Goal: Information Seeking & Learning: Learn about a topic

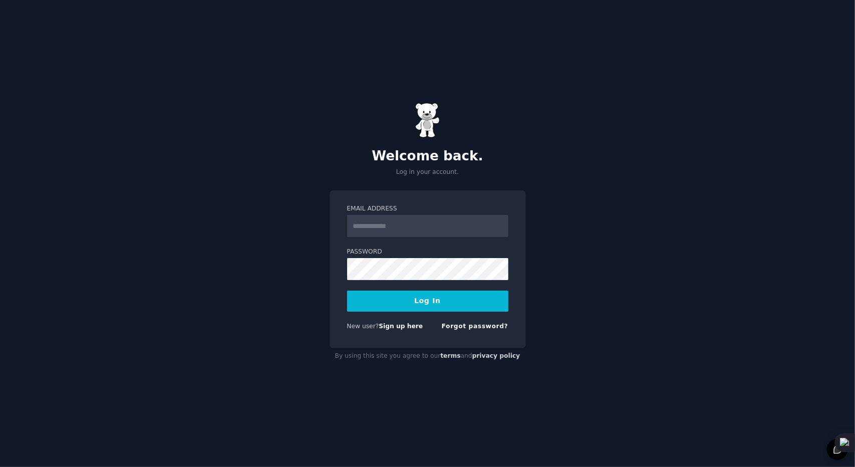
click at [399, 227] on input "Email Address" at bounding box center [427, 226] width 161 height 22
type input "**********"
click at [347, 291] on button "Log In" at bounding box center [427, 301] width 161 height 21
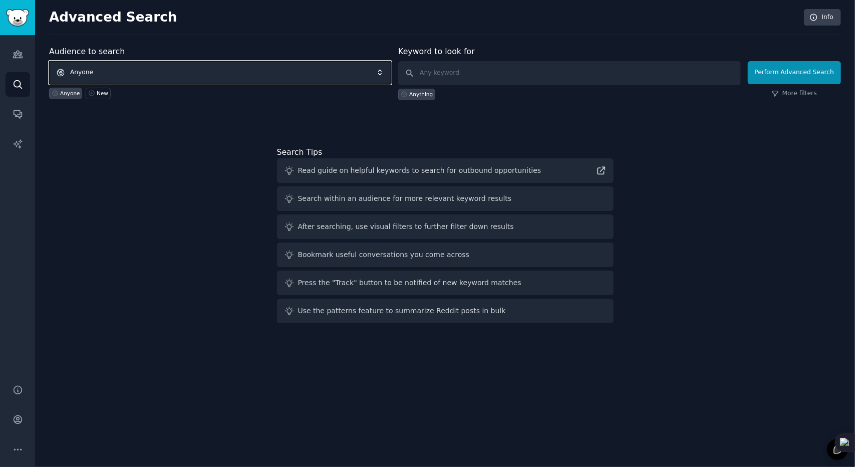
click at [124, 72] on span "Anyone" at bounding box center [220, 72] width 342 height 23
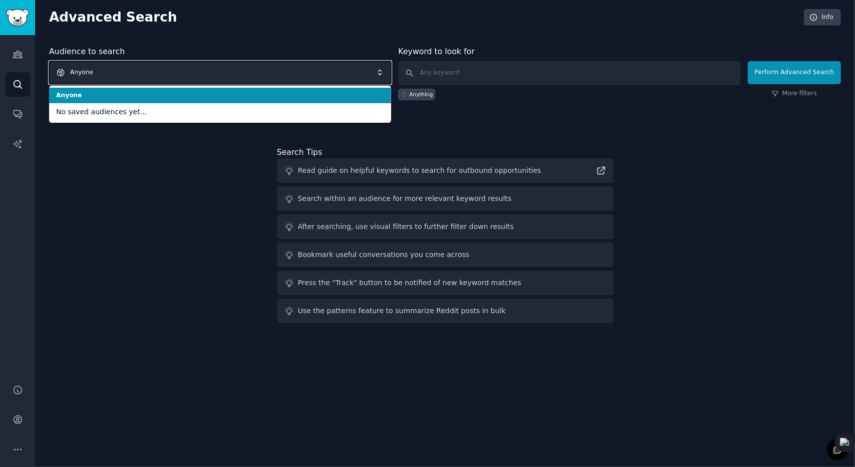
click at [179, 73] on span "Anyone" at bounding box center [220, 72] width 342 height 23
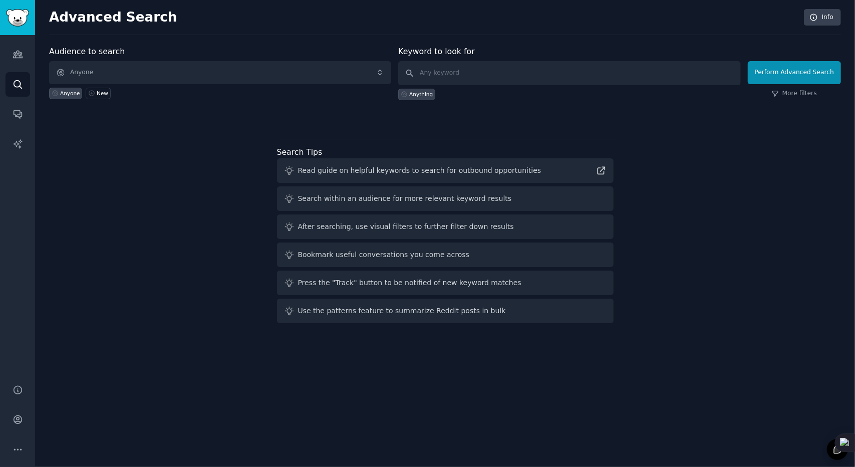
click at [149, 149] on div "Audience to search Anyone Anyone New Keyword to look for Anything Perform Advan…" at bounding box center [445, 187] width 792 height 282
click at [11, 59] on link "Audiences" at bounding box center [18, 54] width 25 height 25
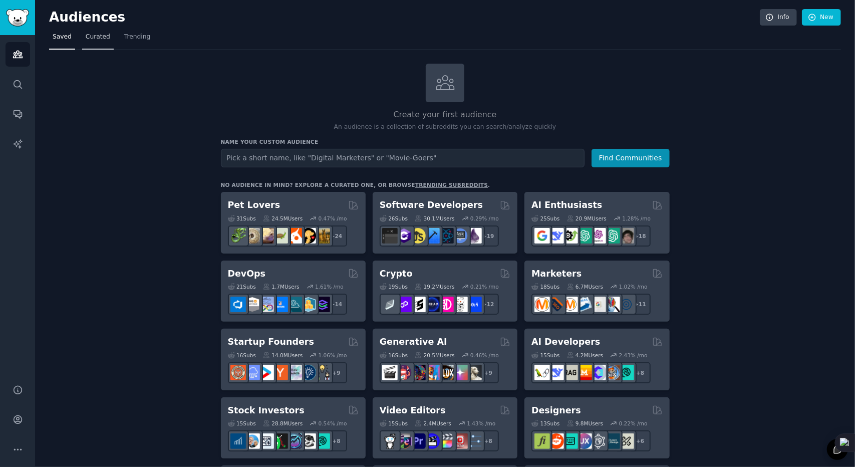
click at [97, 45] on link "Curated" at bounding box center [98, 39] width 32 height 21
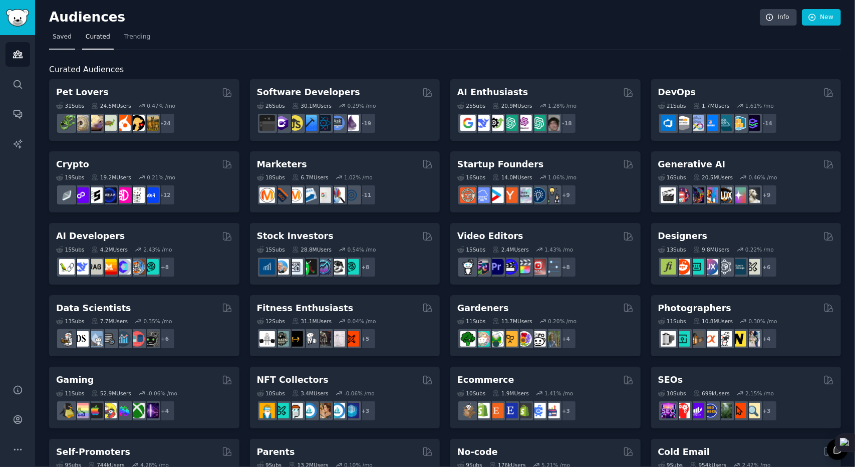
click at [66, 44] on link "Saved" at bounding box center [62, 39] width 26 height 21
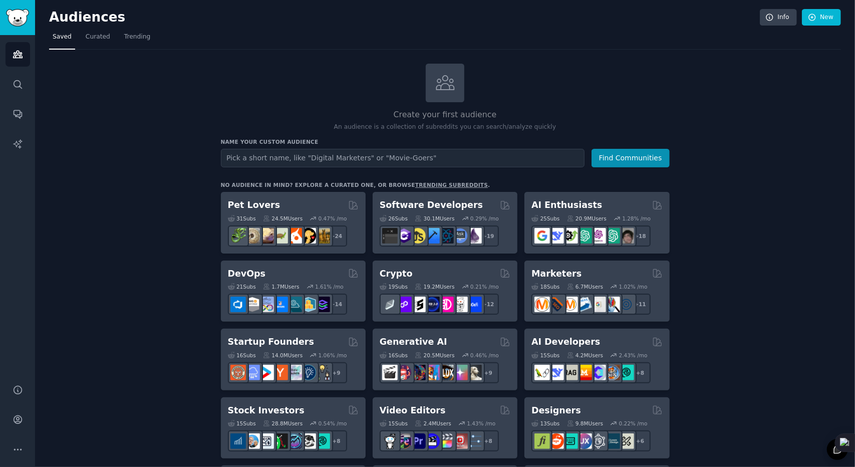
click at [305, 164] on input "text" at bounding box center [403, 158] width 364 height 19
type input "[DEMOGRAPHIC_DATA]-porn"
click at [592, 149] on button "Find Communities" at bounding box center [631, 158] width 78 height 19
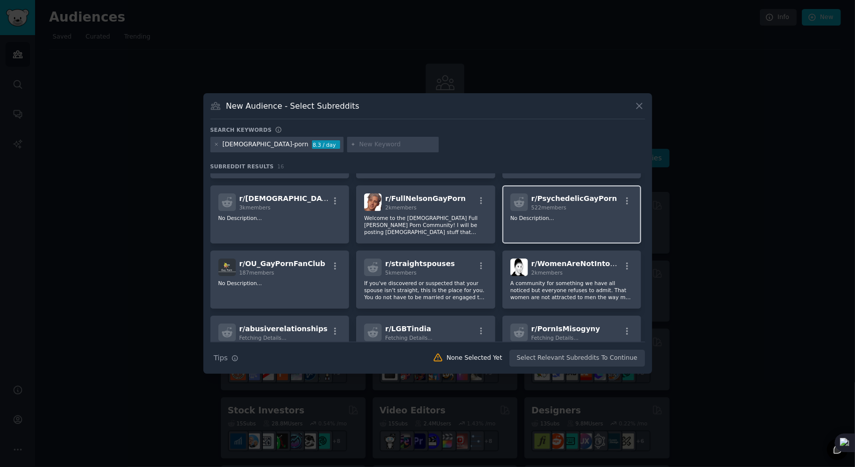
scroll to position [200, 0]
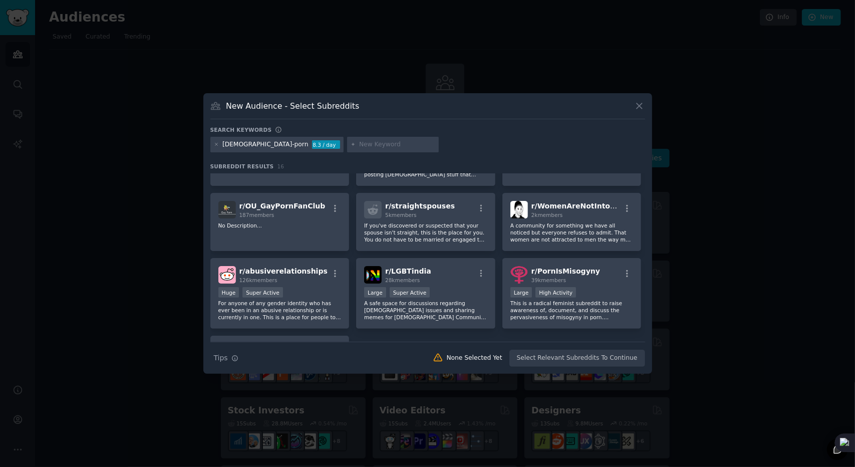
click at [359, 146] on input "text" at bounding box center [397, 144] width 76 height 9
type input "bareback"
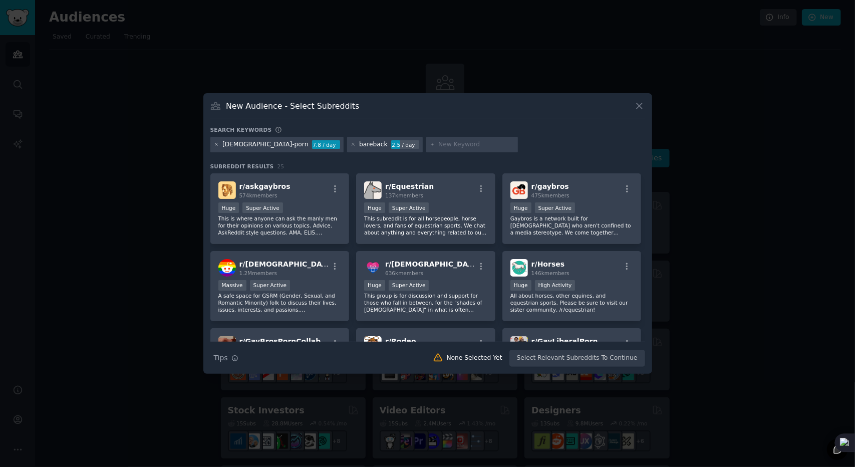
click at [216, 144] on icon at bounding box center [216, 144] width 3 height 3
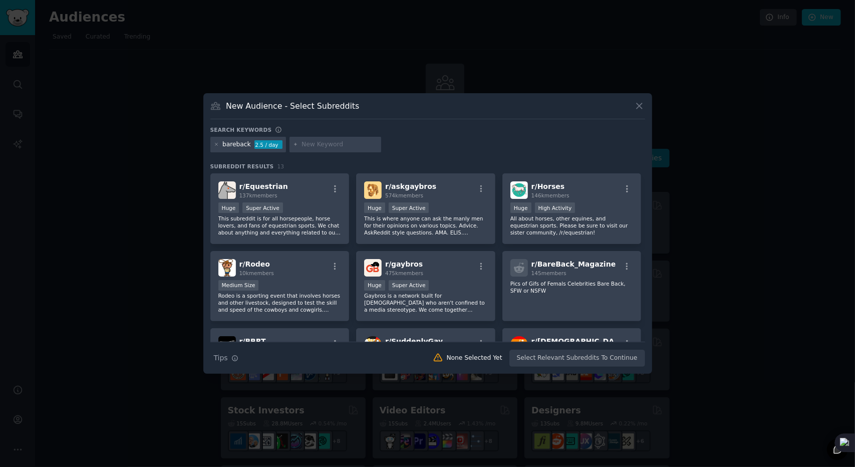
click at [322, 147] on input "text" at bounding box center [340, 144] width 76 height 9
type input "g"
type input "[DEMOGRAPHIC_DATA]"
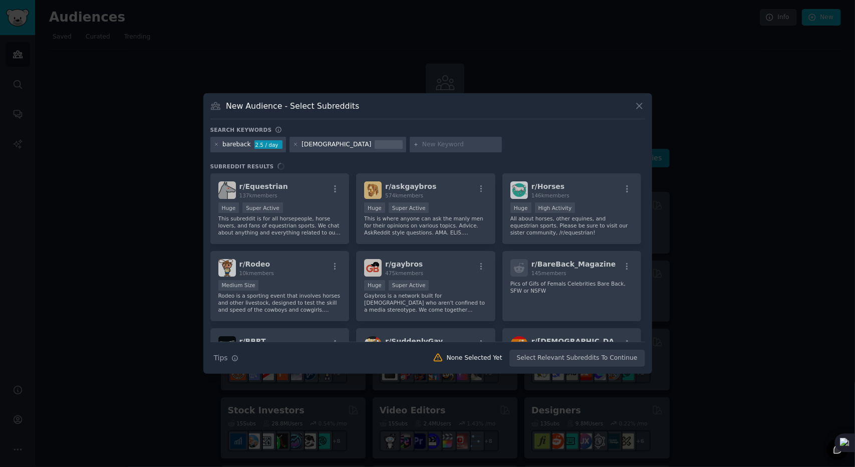
click at [422, 147] on input "text" at bounding box center [460, 144] width 76 height 9
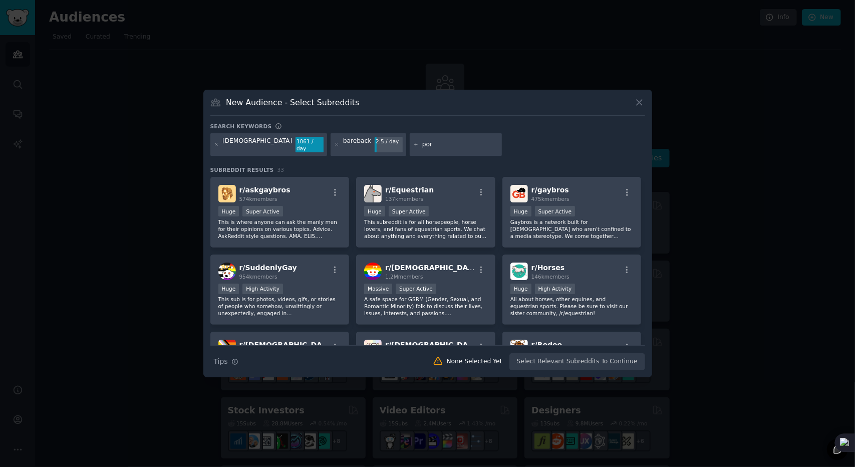
type input "porn"
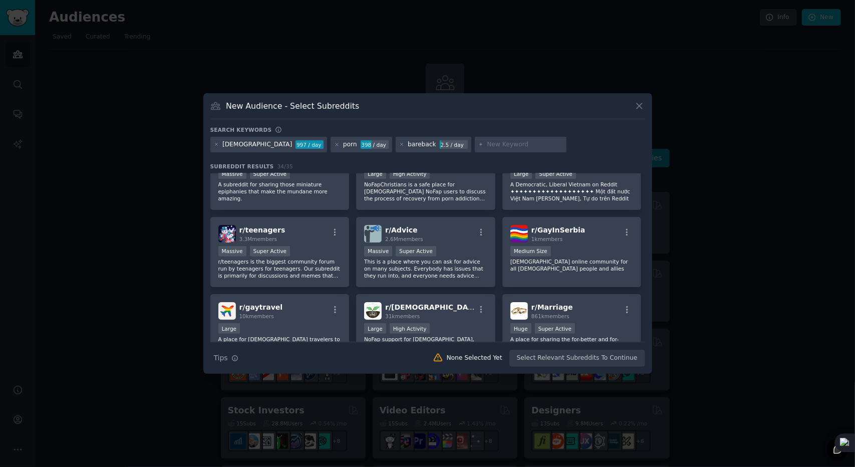
scroll to position [767, 0]
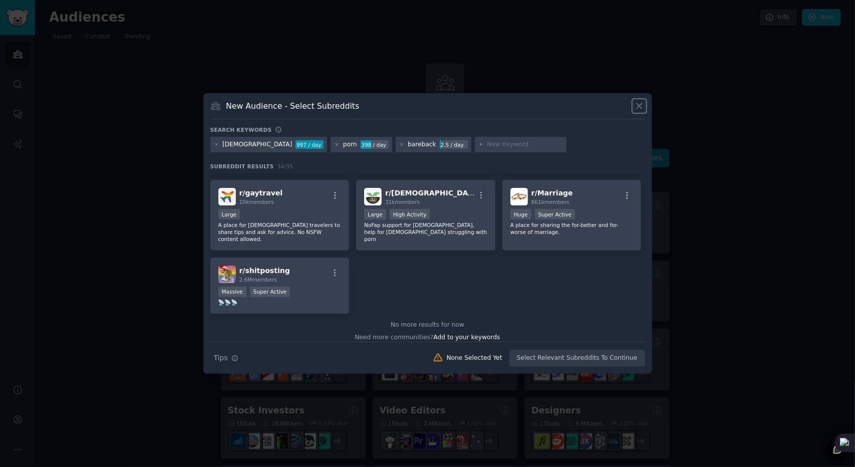
click at [639, 104] on icon at bounding box center [639, 106] width 11 height 11
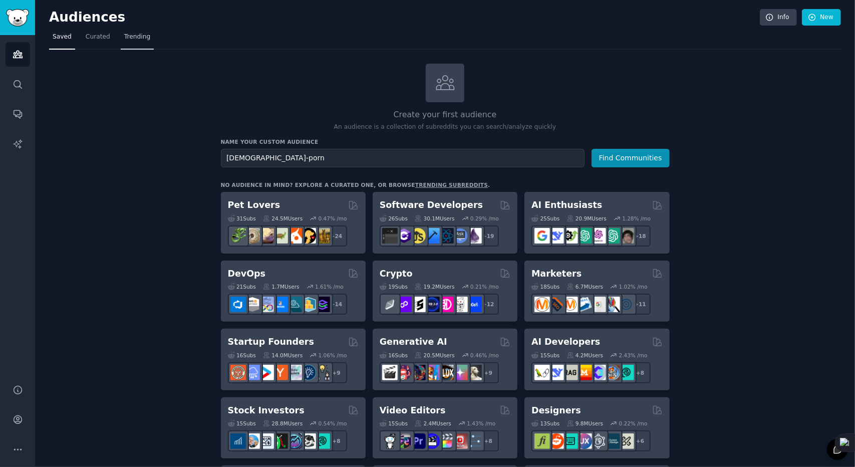
click at [128, 43] on link "Trending" at bounding box center [137, 39] width 33 height 21
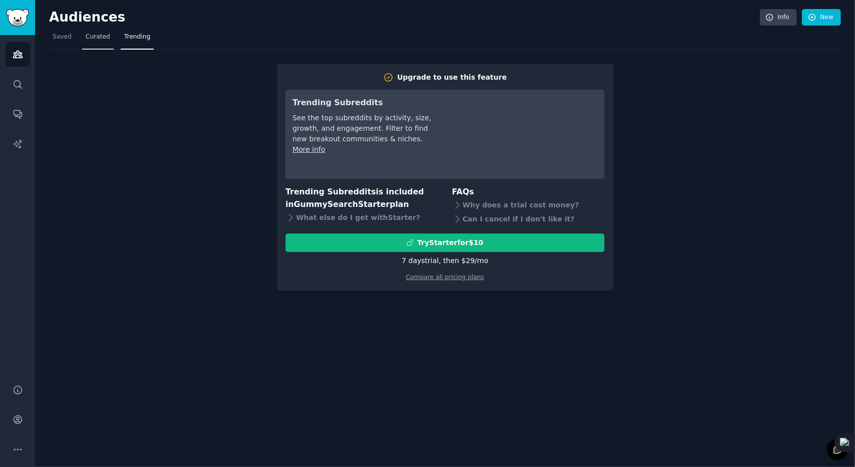
click at [99, 39] on span "Curated" at bounding box center [98, 37] width 25 height 9
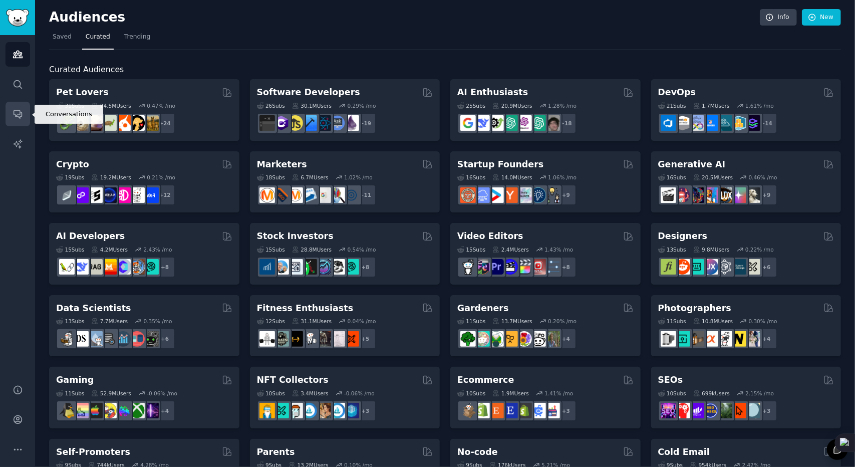
click at [7, 108] on link "Conversations" at bounding box center [18, 114] width 25 height 25
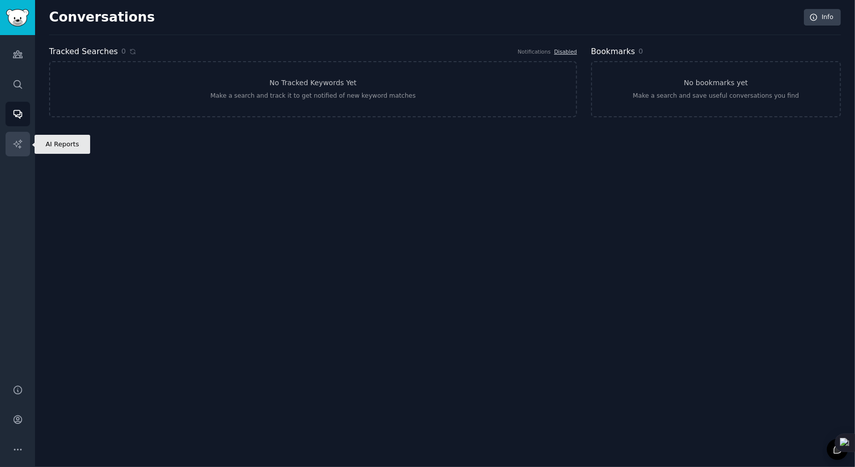
click at [13, 146] on icon "Sidebar" at bounding box center [18, 144] width 11 height 11
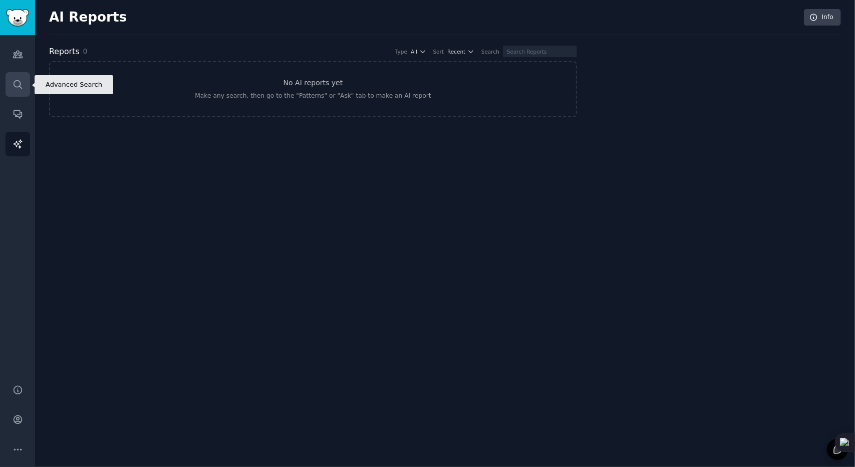
click at [17, 85] on icon "Sidebar" at bounding box center [18, 84] width 11 height 11
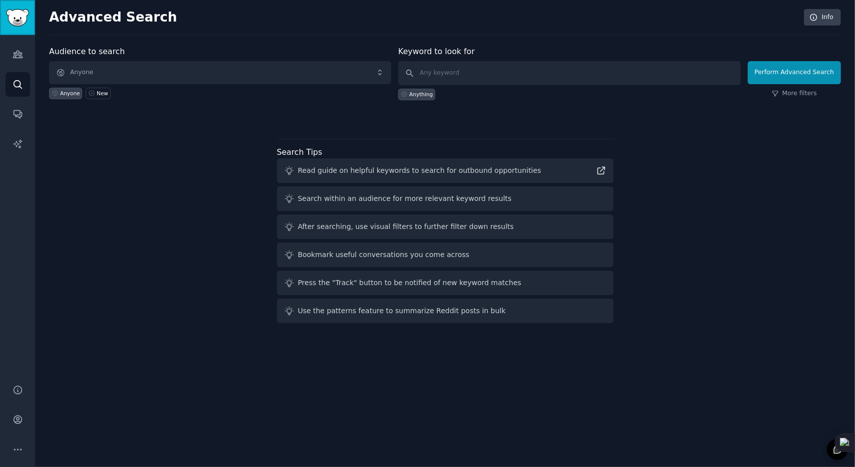
click at [25, 20] on img "Sidebar" at bounding box center [17, 18] width 23 height 18
